Goal: Navigation & Orientation: Find specific page/section

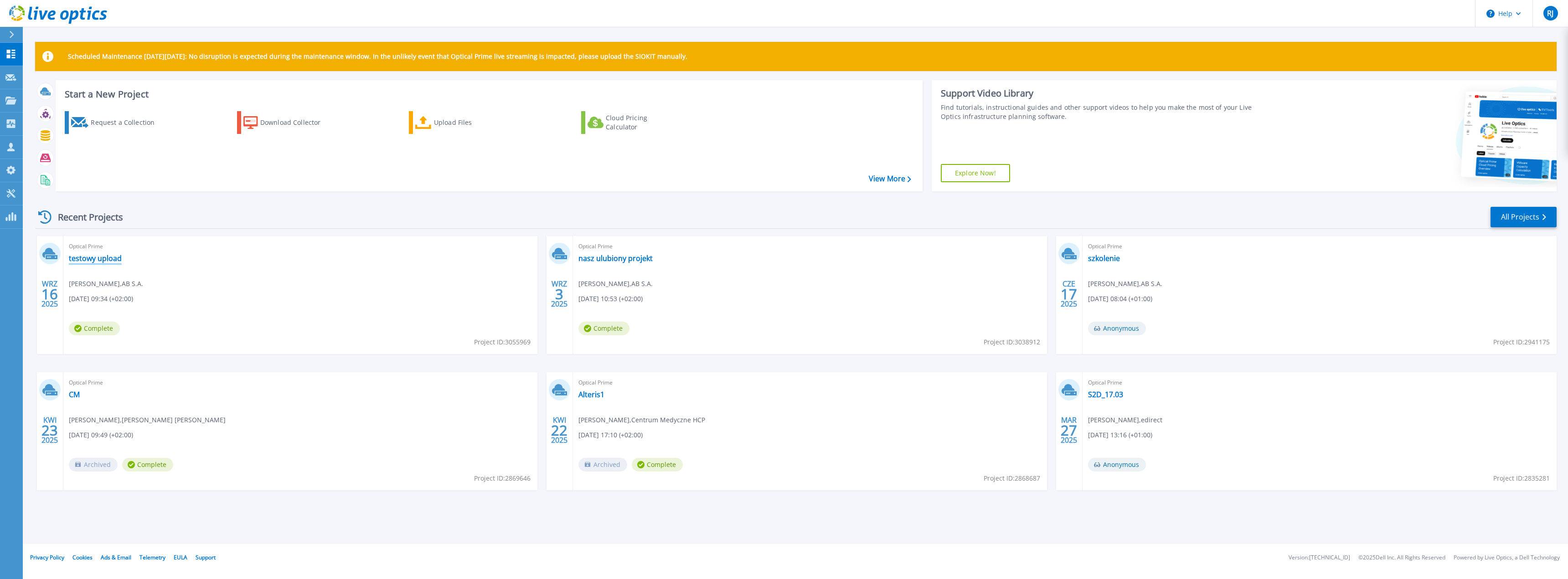
click at [102, 260] on link "testowy upload" at bounding box center [96, 259] width 53 height 9
